Goal: Task Accomplishment & Management: Complete application form

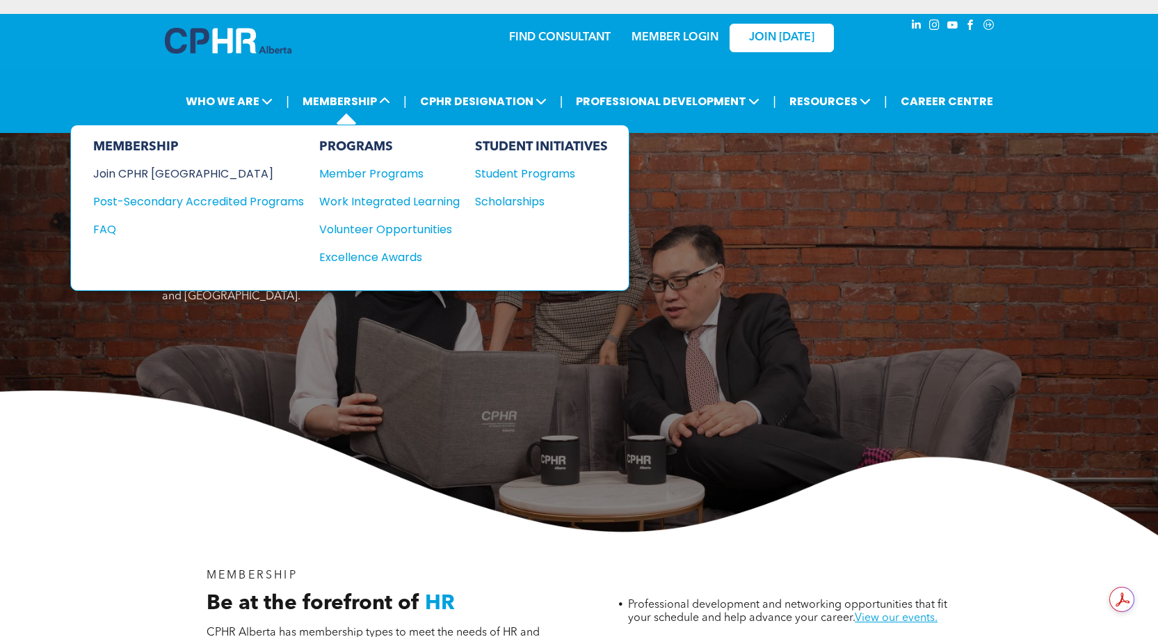
click at [141, 175] on div "Join CPHR [GEOGRAPHIC_DATA]" at bounding box center [188, 173] width 190 height 17
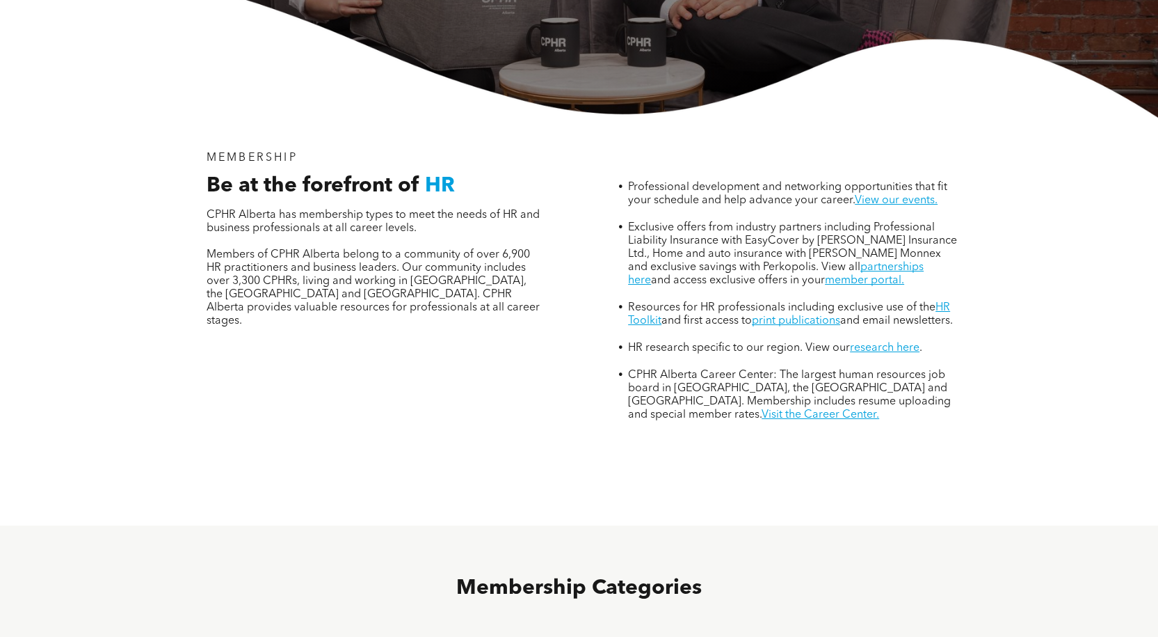
scroll to position [696, 0]
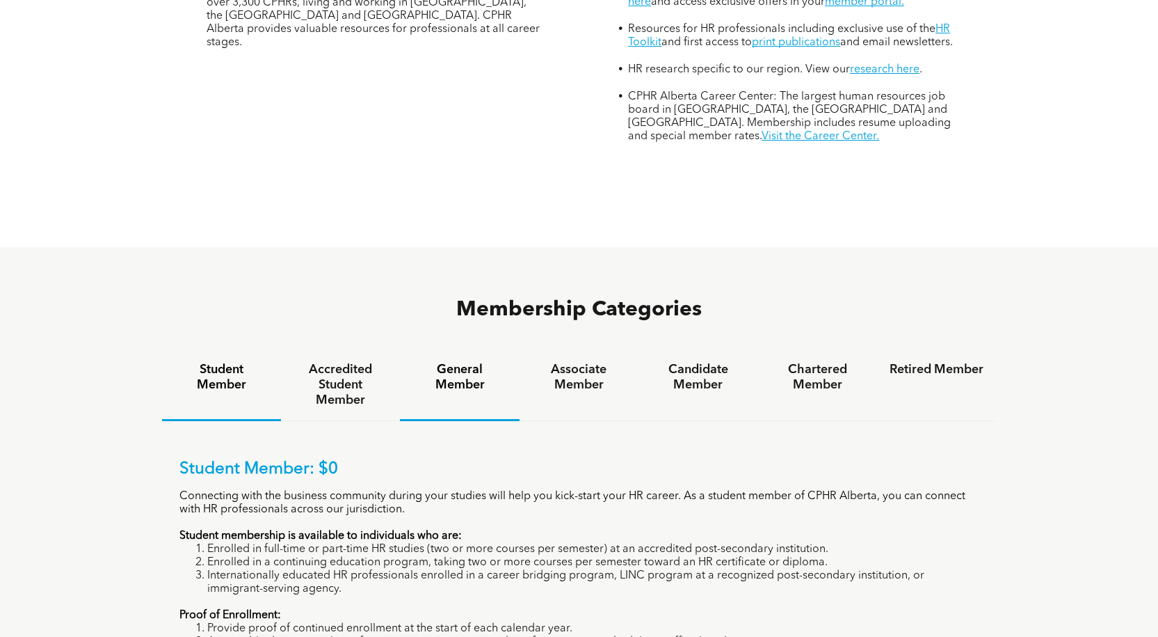
click at [458, 362] on h4 "General Member" at bounding box center [460, 377] width 94 height 31
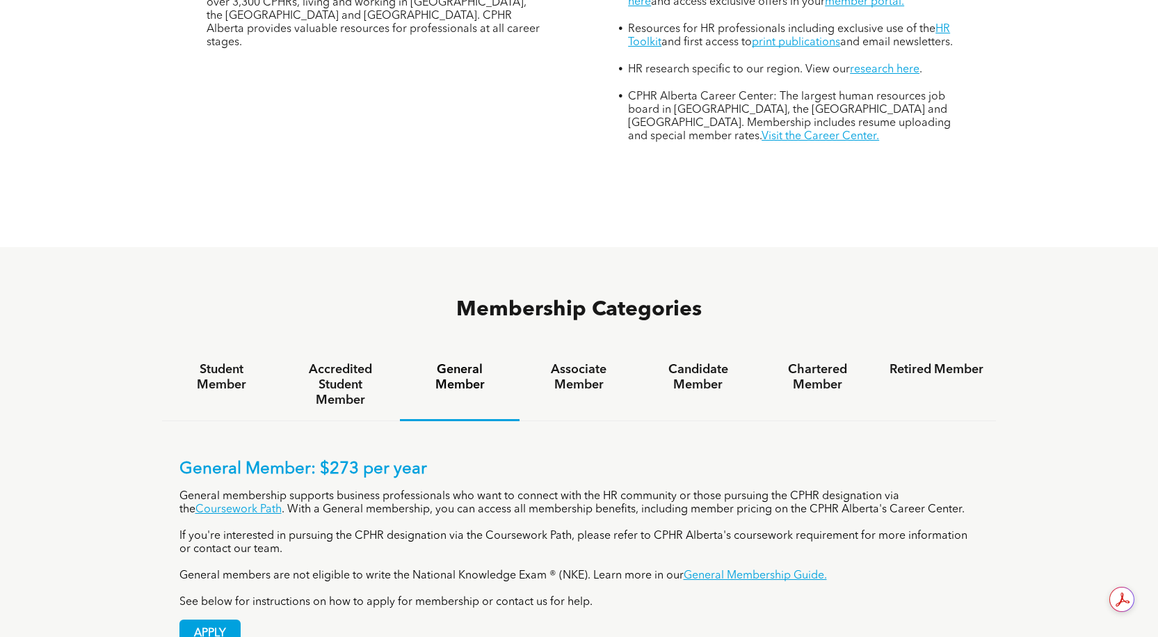
scroll to position [904, 0]
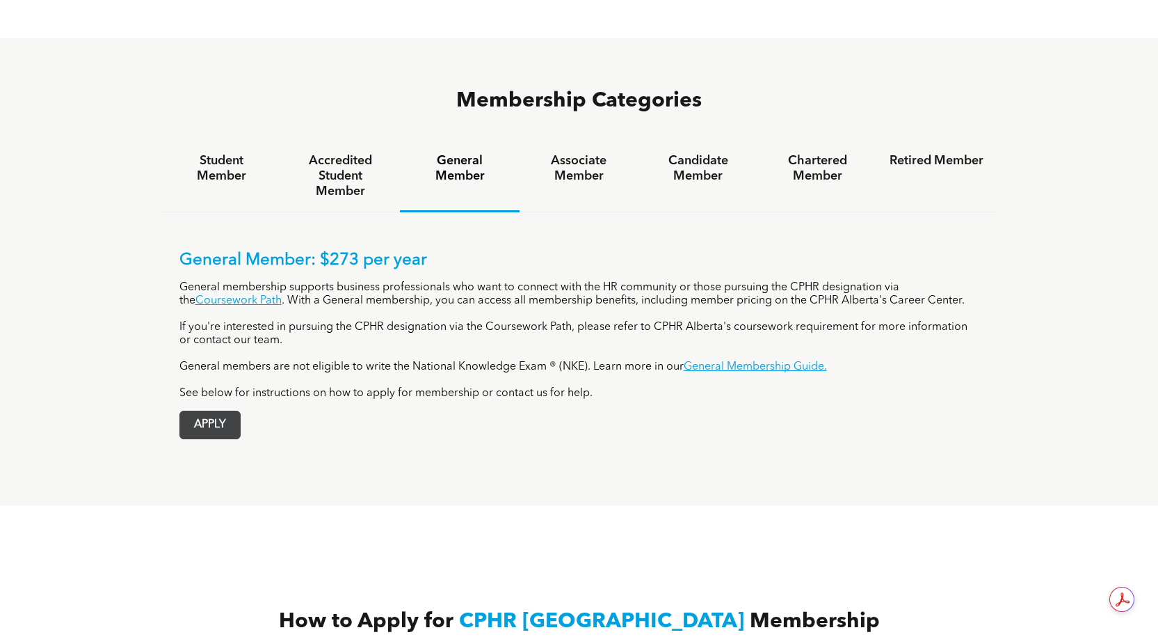
click at [227, 411] on span "APPLY" at bounding box center [210, 424] width 60 height 27
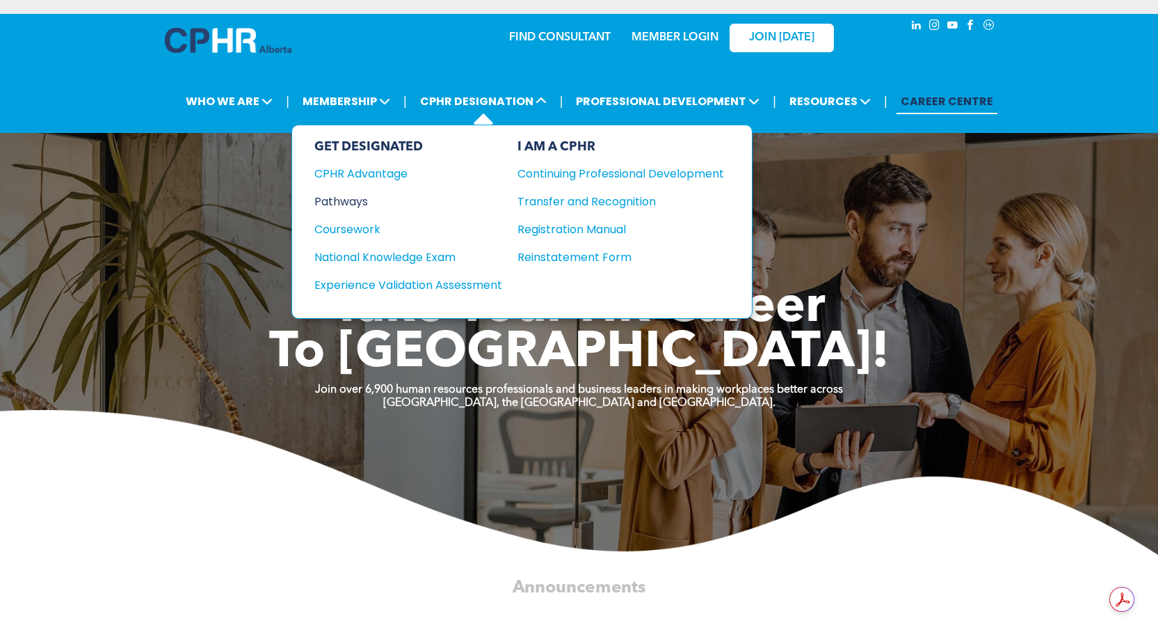
click at [353, 195] on div "Pathways" at bounding box center [398, 201] width 169 height 17
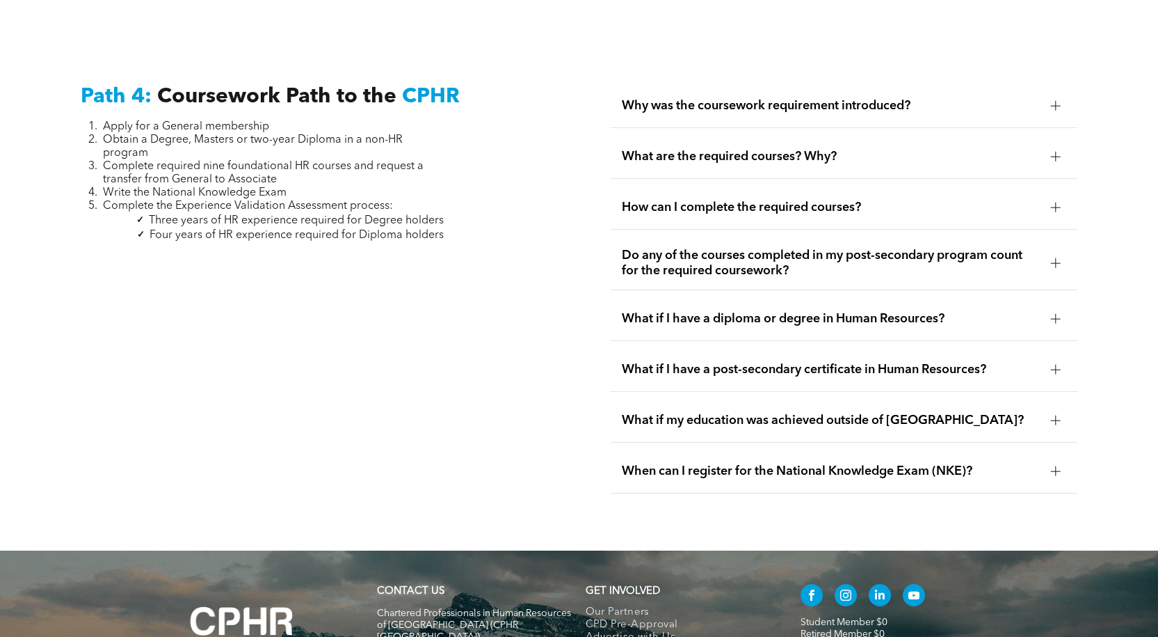
scroll to position [4035, 0]
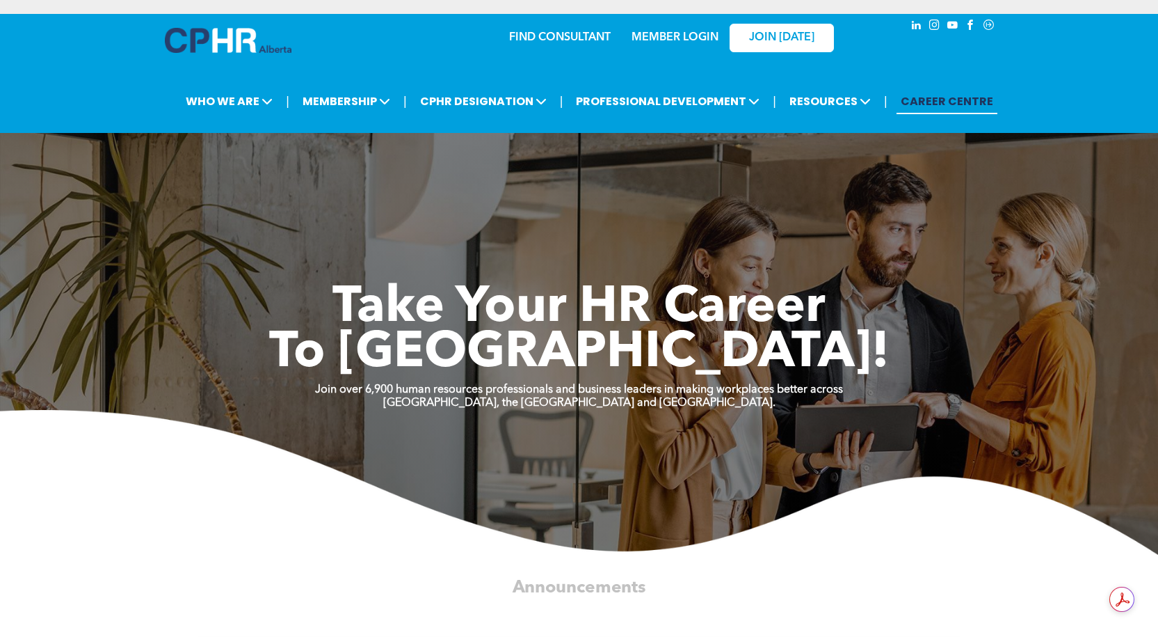
click at [676, 33] on link "MEMBER LOGIN" at bounding box center [675, 37] width 87 height 11
